Goal: Use online tool/utility: Use online tool/utility

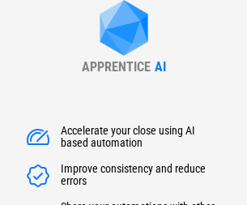
type input "******"
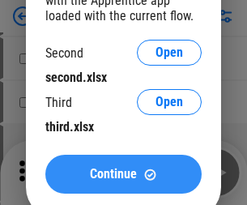
click at [123, 174] on span "Continue" at bounding box center [113, 174] width 47 height 13
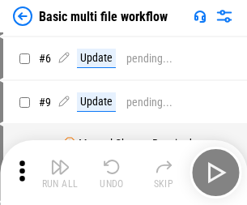
scroll to position [0, 0]
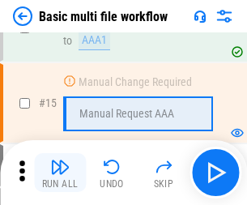
click at [60, 173] on img "button" at bounding box center [59, 166] width 19 height 19
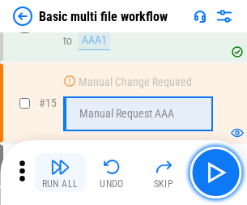
scroll to position [1079, 0]
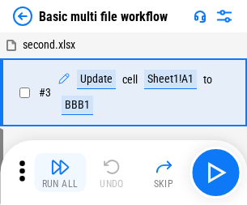
click at [60, 173] on img "button" at bounding box center [59, 166] width 19 height 19
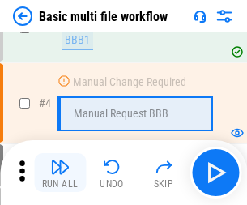
click at [60, 173] on img "button" at bounding box center [59, 166] width 19 height 19
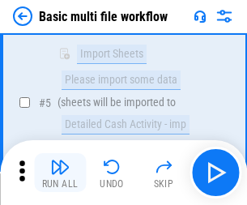
click at [60, 173] on img "button" at bounding box center [59, 166] width 19 height 19
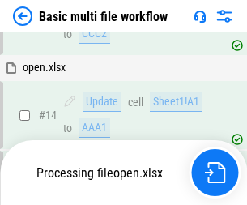
scroll to position [1079, 0]
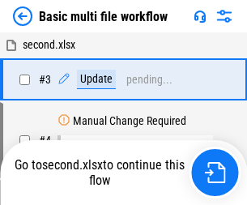
scroll to position [66, 0]
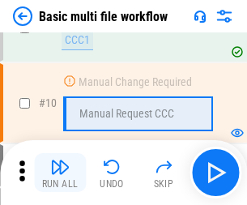
click at [60, 173] on img "button" at bounding box center [59, 166] width 19 height 19
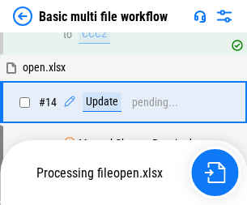
scroll to position [848, 0]
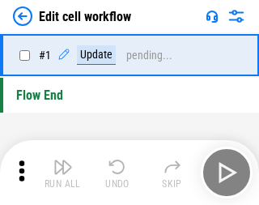
click at [60, 173] on img "button" at bounding box center [63, 166] width 19 height 19
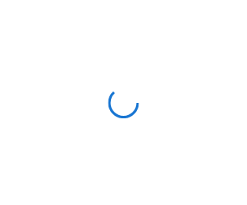
scroll to position [6, 0]
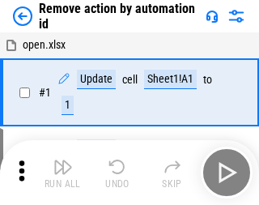
click at [60, 173] on img "button" at bounding box center [63, 166] width 19 height 19
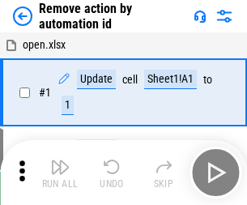
scroll to position [60, 0]
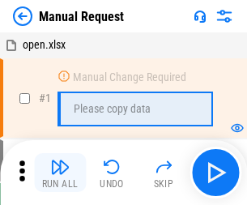
click at [60, 173] on img "button" at bounding box center [59, 166] width 19 height 19
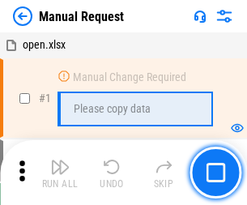
scroll to position [55, 0]
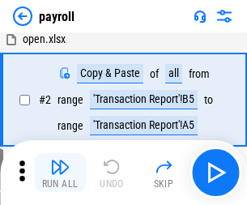
click at [60, 173] on img "button" at bounding box center [59, 166] width 19 height 19
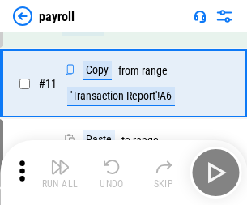
scroll to position [118, 0]
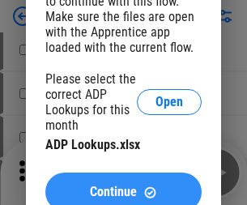
click at [123, 186] on span "Continue" at bounding box center [113, 192] width 47 height 13
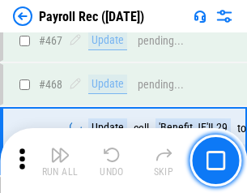
scroll to position [8640, 0]
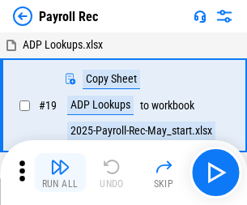
click at [60, 173] on img "button" at bounding box center [59, 166] width 19 height 19
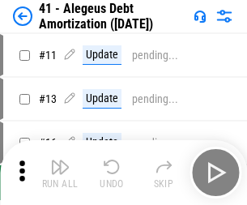
click at [60, 173] on img "button" at bounding box center [59, 166] width 19 height 19
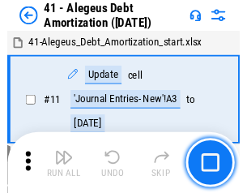
scroll to position [200, 0]
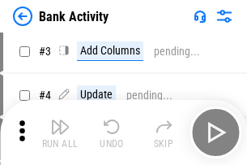
click at [60, 132] on img "button" at bounding box center [59, 126] width 19 height 19
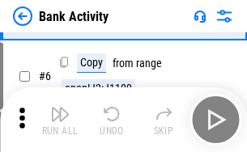
scroll to position [86, 0]
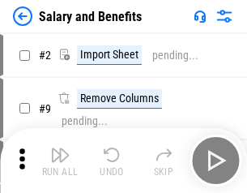
click at [60, 161] on img "button" at bounding box center [59, 154] width 19 height 19
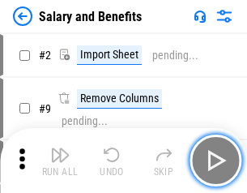
scroll to position [22, 0]
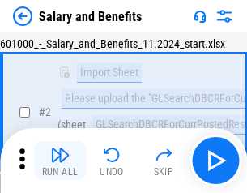
click at [60, 161] on img "button" at bounding box center [59, 154] width 19 height 19
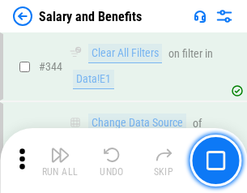
scroll to position [7591, 0]
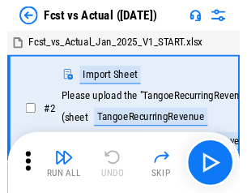
scroll to position [21, 0]
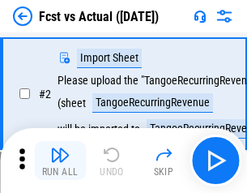
click at [60, 161] on img "button" at bounding box center [59, 154] width 19 height 19
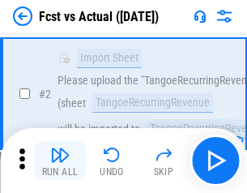
click at [60, 161] on img "button" at bounding box center [59, 154] width 19 height 19
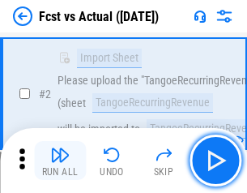
scroll to position [152, 0]
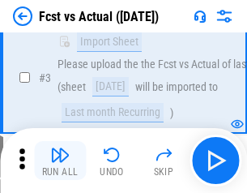
click at [60, 161] on img "button" at bounding box center [59, 154] width 19 height 19
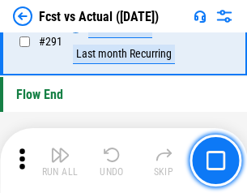
scroll to position [7673, 0]
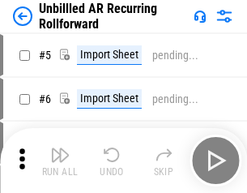
scroll to position [35, 0]
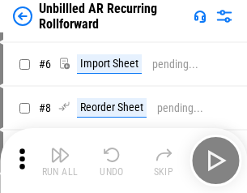
click at [60, 161] on img "button" at bounding box center [59, 154] width 19 height 19
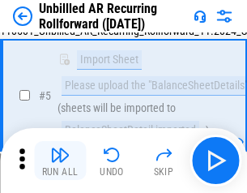
click at [60, 161] on img "button" at bounding box center [59, 154] width 19 height 19
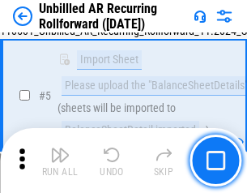
scroll to position [152, 0]
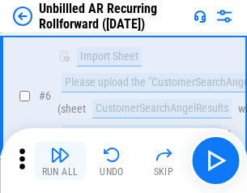
click at [60, 161] on img "button" at bounding box center [59, 154] width 19 height 19
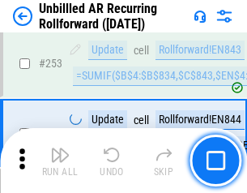
scroll to position [5507, 0]
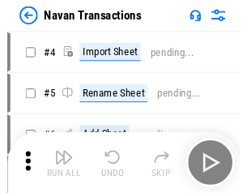
scroll to position [26, 0]
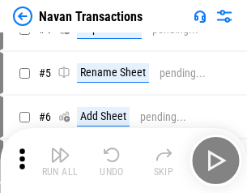
click at [60, 161] on img "button" at bounding box center [59, 154] width 19 height 19
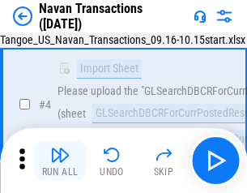
click at [60, 161] on img "button" at bounding box center [59, 154] width 19 height 19
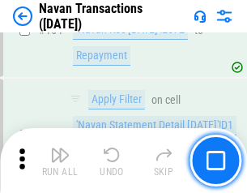
scroll to position [5256, 0]
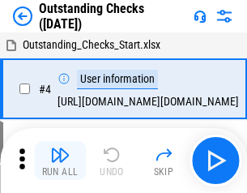
click at [60, 161] on img "button" at bounding box center [59, 154] width 19 height 19
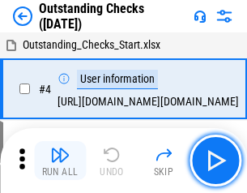
scroll to position [68, 0]
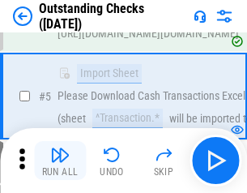
click at [60, 161] on img "button" at bounding box center [59, 154] width 19 height 19
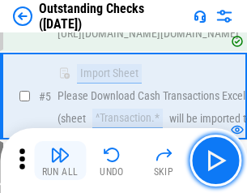
scroll to position [169, 0]
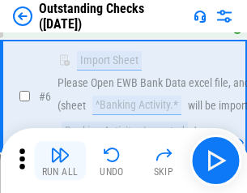
click at [60, 161] on img "button" at bounding box center [59, 154] width 19 height 19
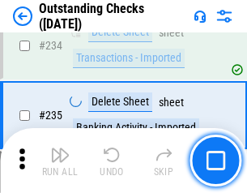
scroll to position [4923, 0]
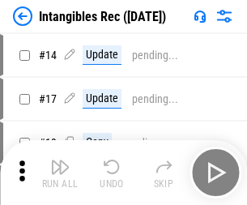
click at [60, 173] on img "button" at bounding box center [59, 166] width 19 height 19
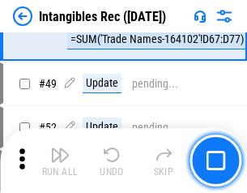
scroll to position [631, 0]
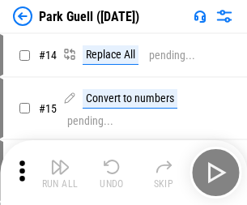
click at [60, 161] on img "button" at bounding box center [59, 166] width 19 height 19
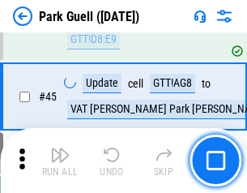
scroll to position [2027, 0]
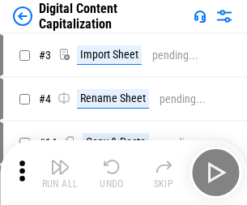
click at [60, 161] on img "button" at bounding box center [59, 166] width 19 height 19
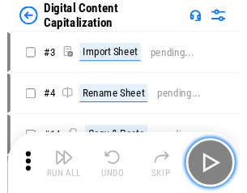
scroll to position [35, 0]
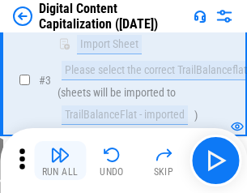
click at [60, 161] on img "button" at bounding box center [59, 154] width 19 height 19
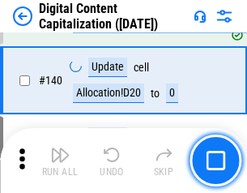
scroll to position [1707, 0]
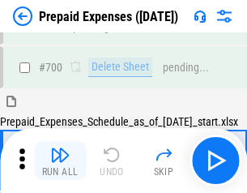
click at [60, 161] on img "button" at bounding box center [59, 154] width 19 height 19
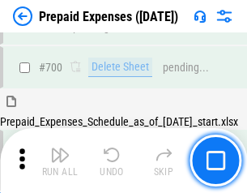
scroll to position [4362, 0]
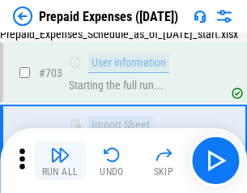
click at [60, 161] on img "button" at bounding box center [59, 154] width 19 height 19
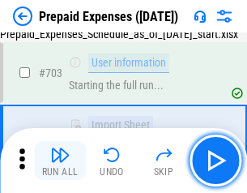
scroll to position [4458, 0]
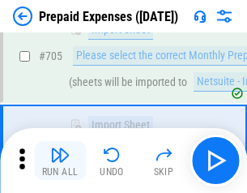
click at [60, 161] on img "button" at bounding box center [59, 154] width 19 height 19
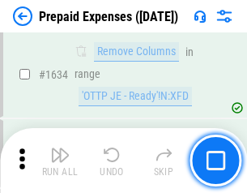
scroll to position [15784, 0]
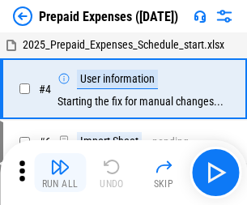
click at [60, 173] on img "button" at bounding box center [59, 166] width 19 height 19
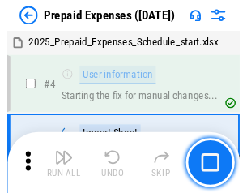
scroll to position [71, 0]
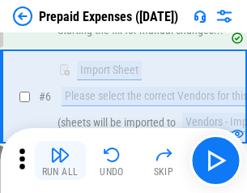
click at [60, 161] on img "button" at bounding box center [59, 154] width 19 height 19
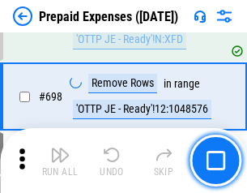
scroll to position [5645, 0]
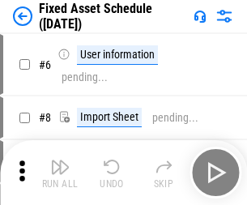
click at [60, 173] on img "button" at bounding box center [59, 166] width 19 height 19
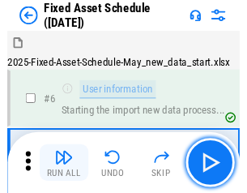
scroll to position [88, 0]
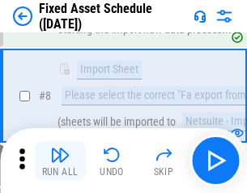
click at [60, 161] on img "button" at bounding box center [59, 154] width 19 height 19
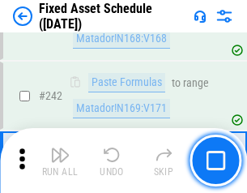
scroll to position [5022, 0]
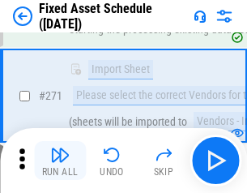
click at [60, 161] on img "button" at bounding box center [59, 154] width 19 height 19
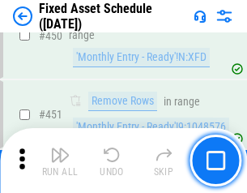
scroll to position [7247, 0]
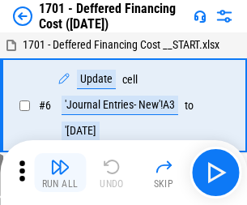
click at [60, 173] on img "button" at bounding box center [59, 166] width 19 height 19
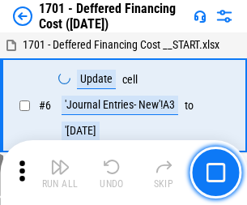
scroll to position [195, 0]
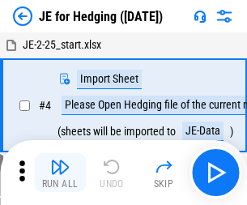
click at [60, 161] on img "button" at bounding box center [59, 166] width 19 height 19
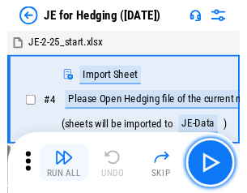
scroll to position [2, 0]
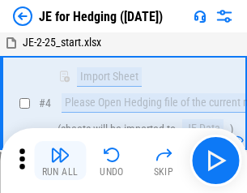
click at [60, 161] on img "button" at bounding box center [59, 154] width 19 height 19
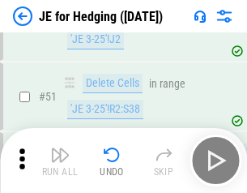
scroll to position [1050, 0]
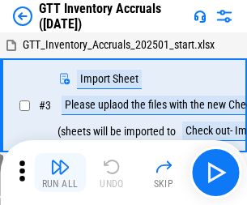
click at [60, 161] on img "button" at bounding box center [59, 166] width 19 height 19
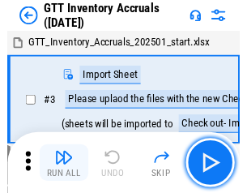
scroll to position [2, 0]
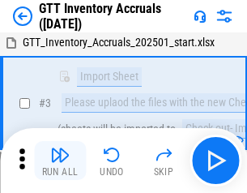
click at [60, 161] on img "button" at bounding box center [59, 154] width 19 height 19
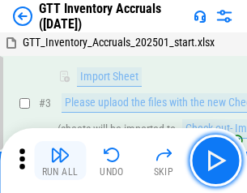
scroll to position [105, 0]
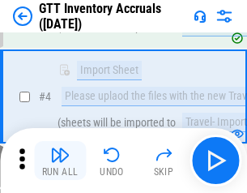
click at [60, 161] on img "button" at bounding box center [59, 154] width 19 height 19
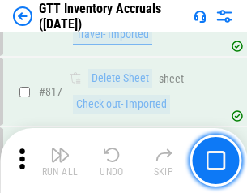
scroll to position [12305, 0]
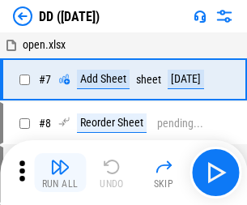
click at [60, 173] on img "button" at bounding box center [59, 166] width 19 height 19
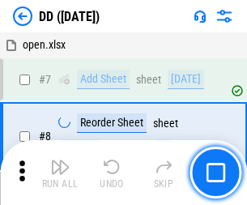
scroll to position [156, 0]
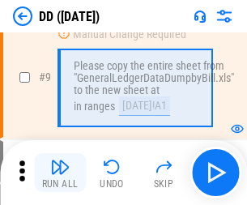
click at [60, 173] on img "button" at bounding box center [59, 166] width 19 height 19
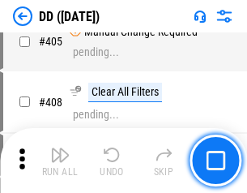
scroll to position [7253, 0]
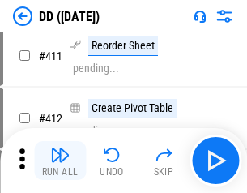
click at [60, 161] on img "button" at bounding box center [59, 154] width 19 height 19
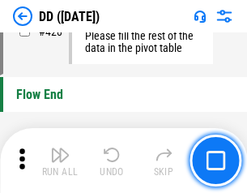
scroll to position [7759, 0]
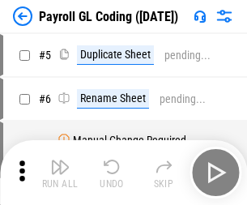
click at [60, 173] on img "button" at bounding box center [59, 166] width 19 height 19
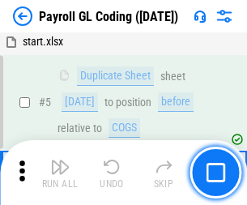
scroll to position [195, 0]
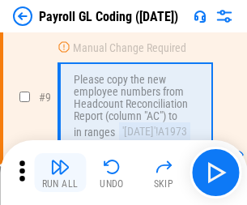
click at [60, 173] on img "button" at bounding box center [59, 166] width 19 height 19
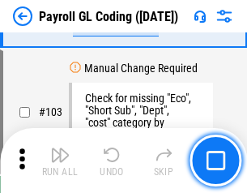
scroll to position [3803, 0]
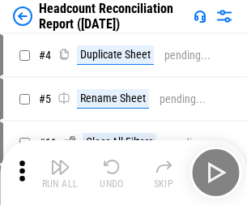
click at [60, 173] on img "button" at bounding box center [59, 166] width 19 height 19
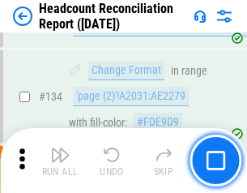
scroll to position [1949, 0]
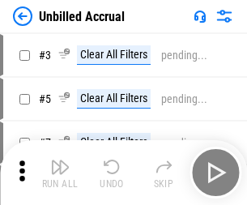
click at [60, 173] on img "button" at bounding box center [59, 166] width 19 height 19
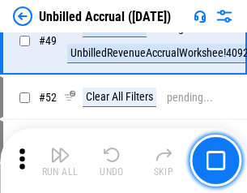
scroll to position [1470, 0]
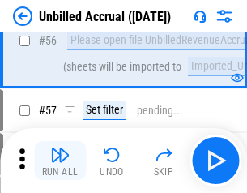
click at [60, 161] on img "button" at bounding box center [59, 154] width 19 height 19
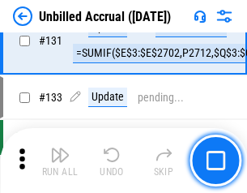
scroll to position [4829, 0]
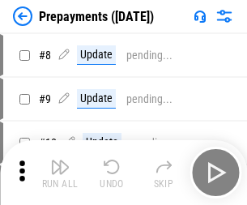
click at [60, 173] on img "button" at bounding box center [59, 166] width 19 height 19
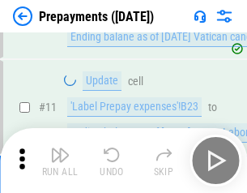
scroll to position [101, 0]
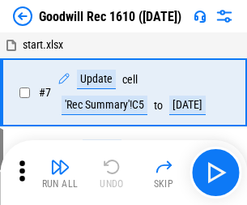
scroll to position [277, 0]
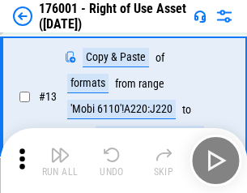
scroll to position [105, 0]
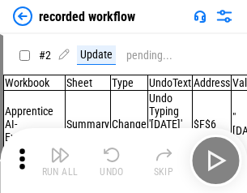
click at [60, 161] on img "button" at bounding box center [59, 154] width 19 height 19
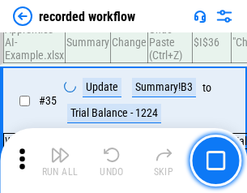
scroll to position [5067, 0]
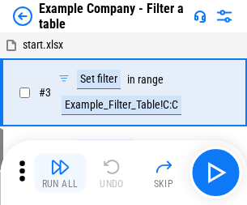
click at [60, 173] on img "button" at bounding box center [59, 166] width 19 height 19
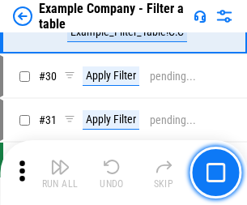
scroll to position [1483, 0]
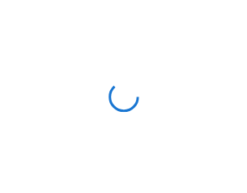
scroll to position [25, 0]
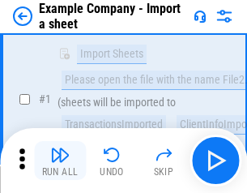
click at [60, 161] on img "button" at bounding box center [59, 154] width 19 height 19
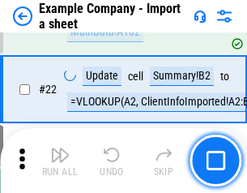
scroll to position [358, 0]
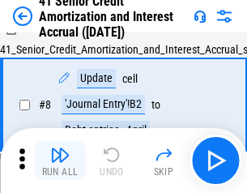
click at [60, 161] on img "button" at bounding box center [59, 154] width 19 height 19
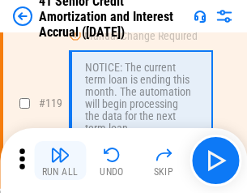
click at [60, 161] on img "button" at bounding box center [59, 154] width 19 height 19
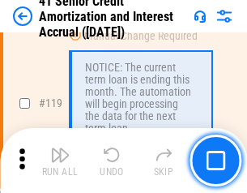
scroll to position [1530, 0]
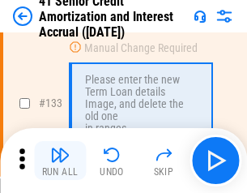
click at [60, 161] on img "button" at bounding box center [59, 154] width 19 height 19
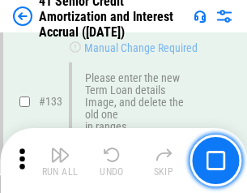
scroll to position [1694, 0]
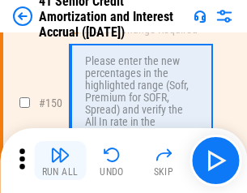
click at [60, 161] on img "button" at bounding box center [59, 154] width 19 height 19
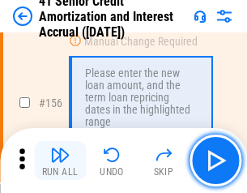
click at [60, 161] on img "button" at bounding box center [59, 154] width 19 height 19
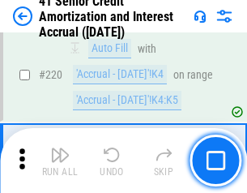
scroll to position [3631, 0]
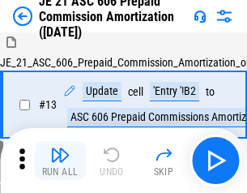
click at [60, 161] on img "button" at bounding box center [59, 154] width 19 height 19
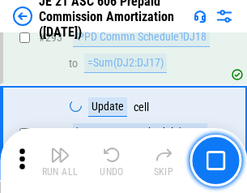
scroll to position [2983, 0]
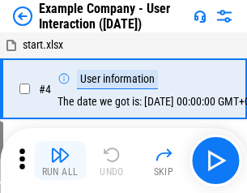
click at [60, 161] on img "button" at bounding box center [59, 154] width 19 height 19
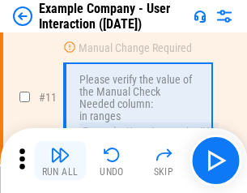
click at [60, 161] on img "button" at bounding box center [59, 154] width 19 height 19
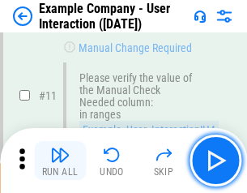
scroll to position [351, 0]
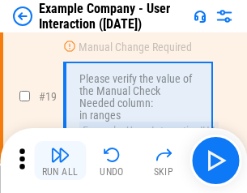
click at [60, 161] on img "button" at bounding box center [59, 154] width 19 height 19
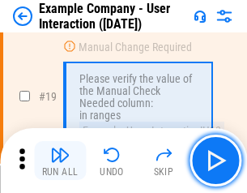
click at [60, 161] on img "button" at bounding box center [59, 154] width 19 height 19
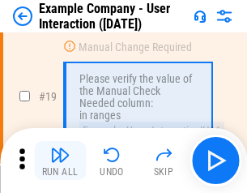
click at [60, 161] on img "button" at bounding box center [59, 154] width 19 height 19
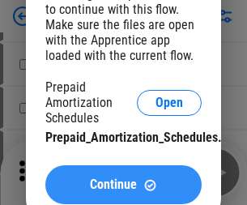
click at [123, 185] on span "Continue" at bounding box center [113, 184] width 47 height 13
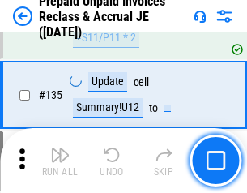
scroll to position [2101, 0]
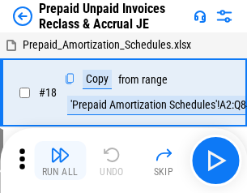
click at [60, 161] on img "button" at bounding box center [59, 154] width 19 height 19
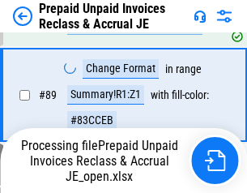
scroll to position [1323, 0]
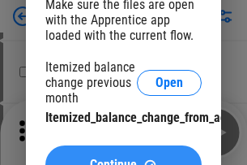
click at [123, 158] on span "Continue" at bounding box center [113, 164] width 47 height 13
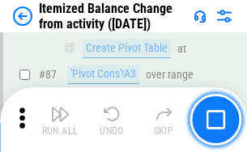
scroll to position [1585, 0]
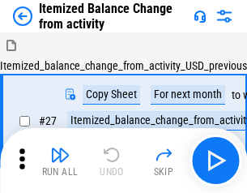
scroll to position [25, 0]
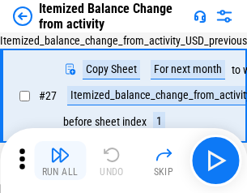
click at [60, 161] on img "button" at bounding box center [59, 154] width 19 height 19
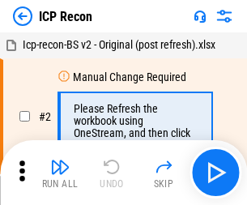
scroll to position [7, 0]
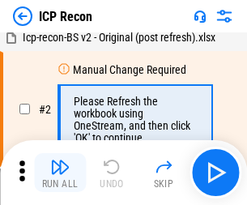
click at [60, 173] on img "button" at bounding box center [59, 166] width 19 height 19
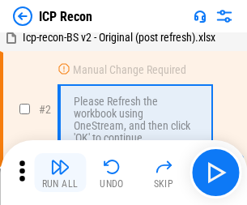
click at [60, 173] on img "button" at bounding box center [59, 166] width 19 height 19
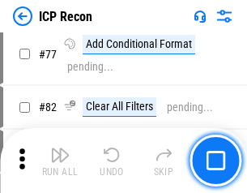
scroll to position [1457, 0]
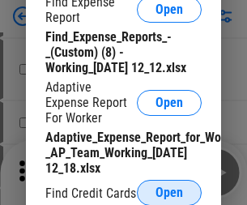
click at [169, 192] on span "Open" at bounding box center [170, 192] width 28 height 13
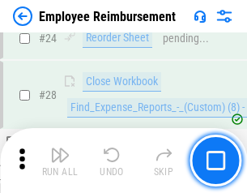
scroll to position [758, 0]
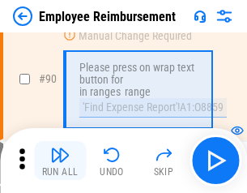
click at [60, 161] on img "button" at bounding box center [59, 154] width 19 height 19
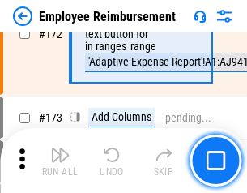
click at [60, 161] on img "button" at bounding box center [59, 154] width 19 height 19
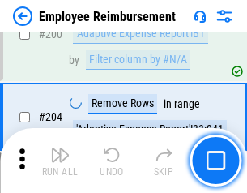
scroll to position [4102, 0]
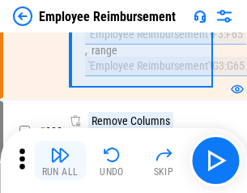
click at [60, 161] on img "button" at bounding box center [59, 154] width 19 height 19
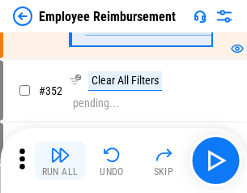
click at [60, 161] on img "button" at bounding box center [59, 154] width 19 height 19
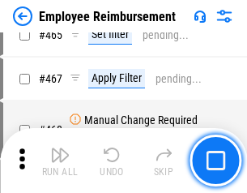
scroll to position [9911, 0]
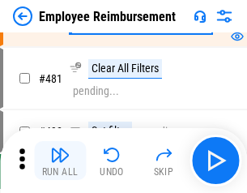
click at [60, 161] on img "button" at bounding box center [59, 154] width 19 height 19
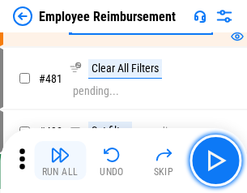
click at [60, 161] on img "button" at bounding box center [59, 154] width 19 height 19
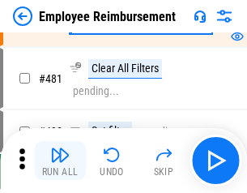
click at [60, 161] on img "button" at bounding box center [59, 154] width 19 height 19
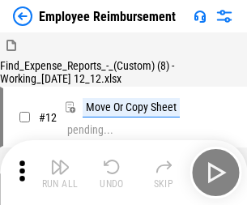
scroll to position [55, 0]
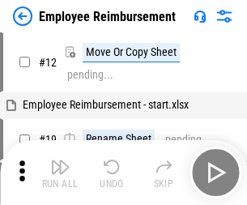
click at [60, 173] on img "button" at bounding box center [59, 166] width 19 height 19
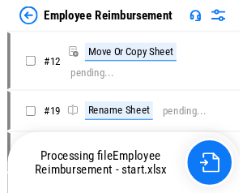
scroll to position [55, 0]
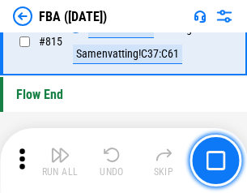
scroll to position [14513, 0]
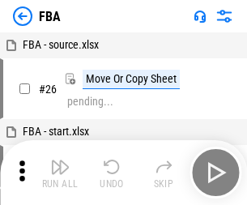
scroll to position [16, 0]
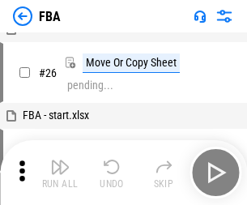
click at [60, 173] on img "button" at bounding box center [59, 166] width 19 height 19
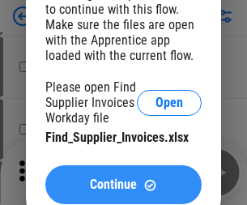
click at [123, 185] on span "Continue" at bounding box center [113, 184] width 47 height 13
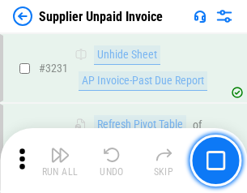
scroll to position [39481, 0]
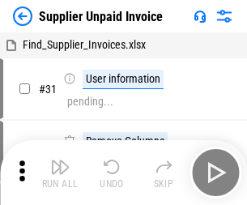
scroll to position [53, 0]
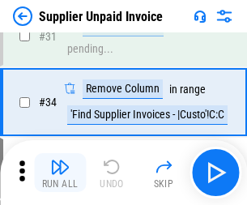
click at [60, 173] on img "button" at bounding box center [59, 166] width 19 height 19
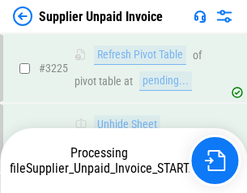
scroll to position [39356, 0]
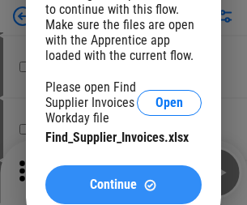
click at [123, 185] on span "Continue" at bounding box center [113, 184] width 47 height 13
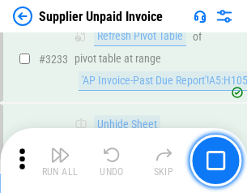
scroll to position [39481, 0]
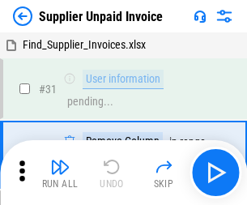
scroll to position [53, 0]
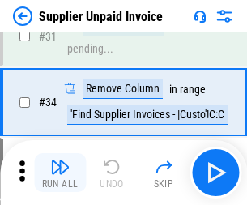
click at [60, 173] on img "button" at bounding box center [59, 166] width 19 height 19
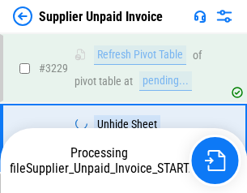
scroll to position [39356, 0]
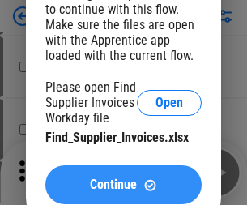
click at [123, 185] on span "Continue" at bounding box center [113, 184] width 47 height 13
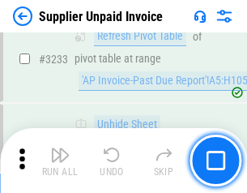
scroll to position [39481, 0]
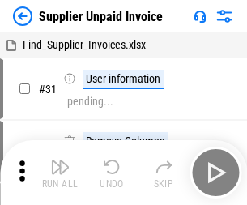
scroll to position [53, 0]
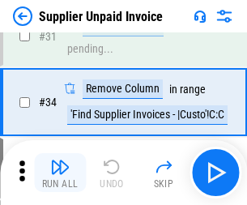
click at [60, 173] on img "button" at bounding box center [59, 166] width 19 height 19
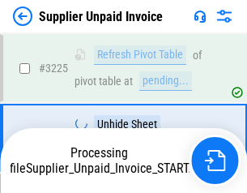
scroll to position [39356, 0]
